Goal: Task Accomplishment & Management: Complete application form

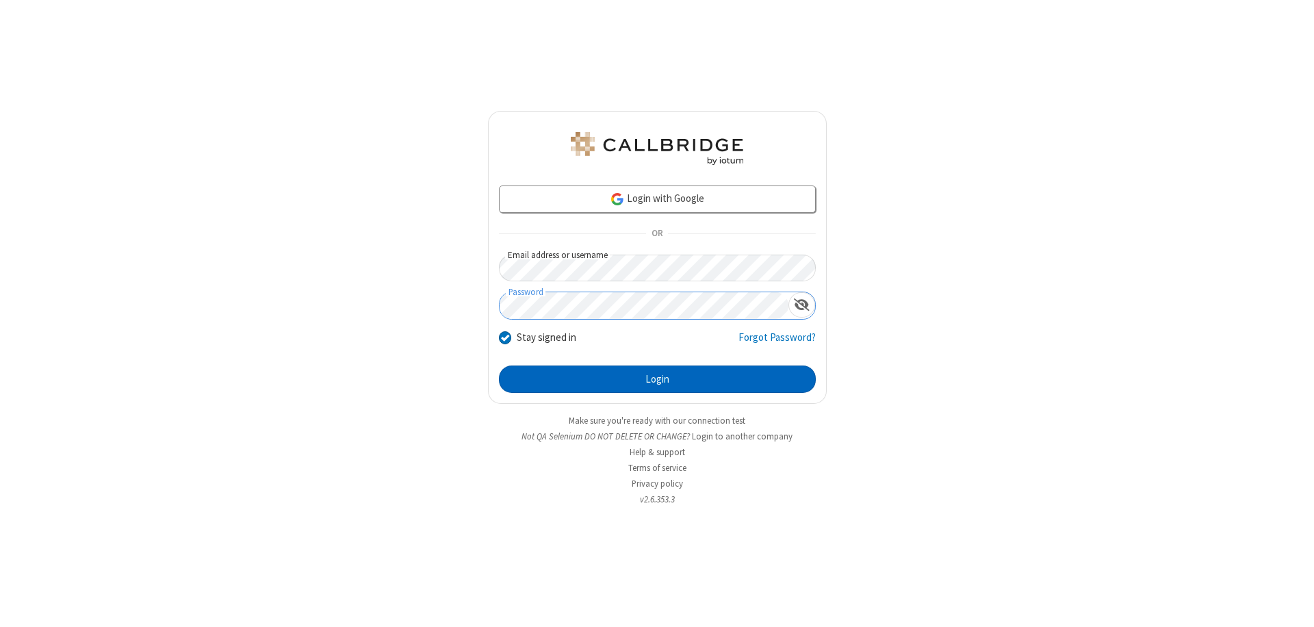
click at [657, 379] on button "Login" at bounding box center [657, 379] width 317 height 27
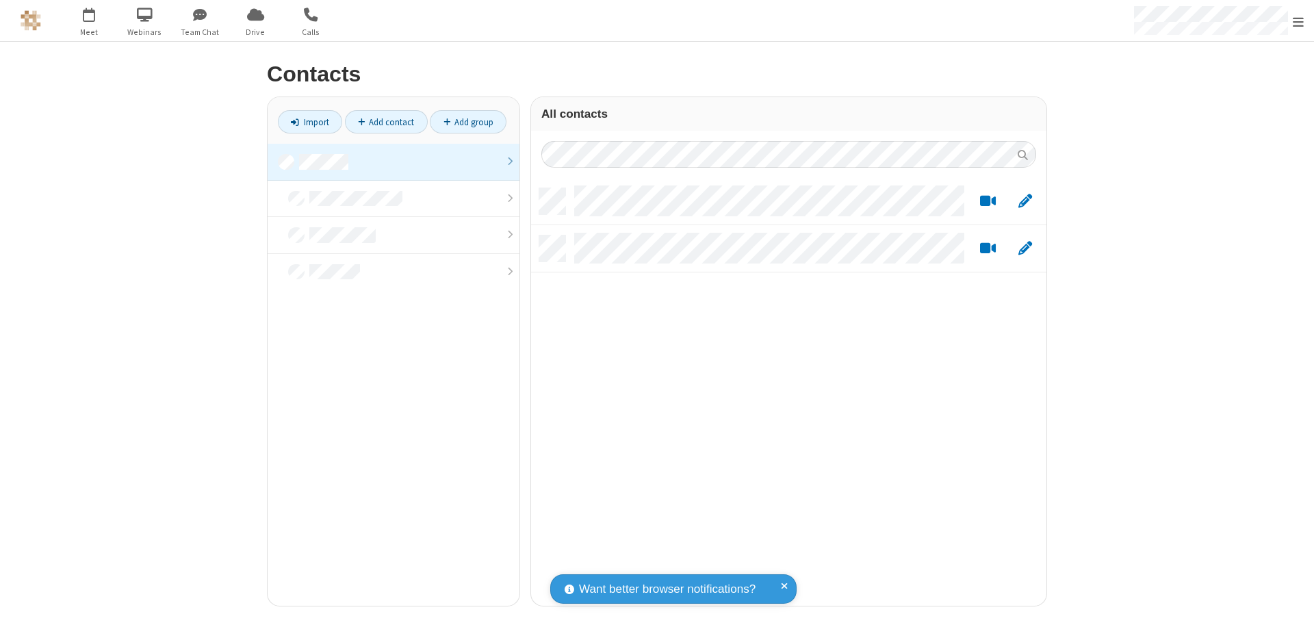
scroll to position [418, 505]
click at [394, 162] on link at bounding box center [394, 162] width 252 height 37
click at [386, 122] on link "Add contact" at bounding box center [386, 121] width 83 height 23
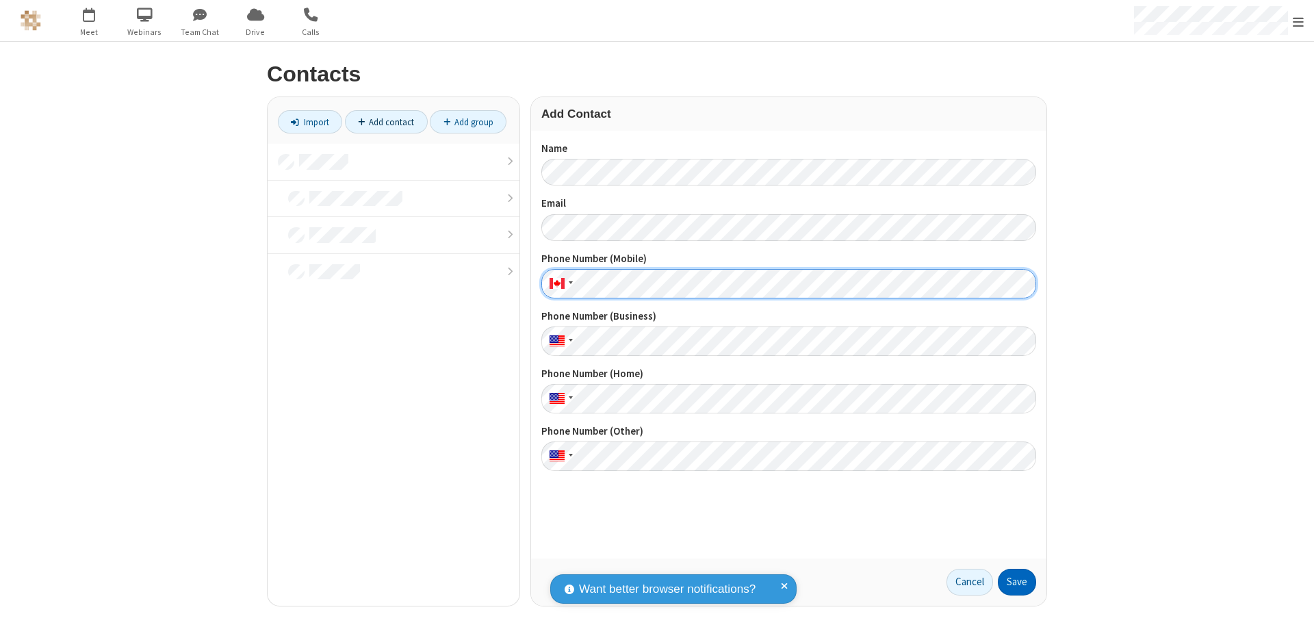
click at [1017, 582] on button "Save" at bounding box center [1017, 582] width 38 height 27
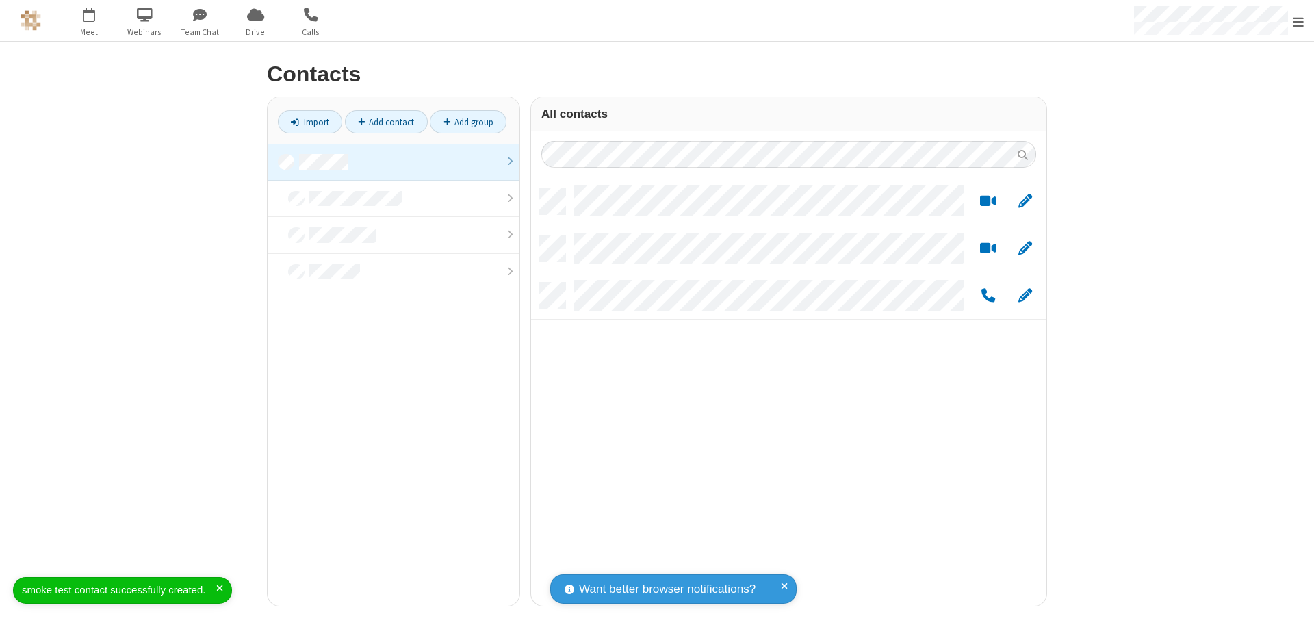
scroll to position [418, 505]
